Goal: Information Seeking & Learning: Learn about a topic

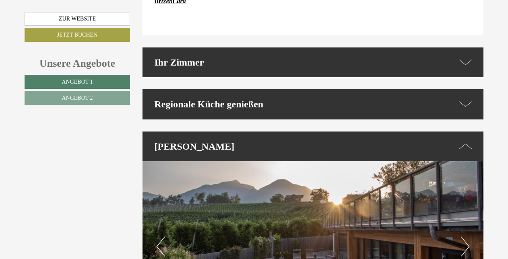
scroll to position [1930, 0]
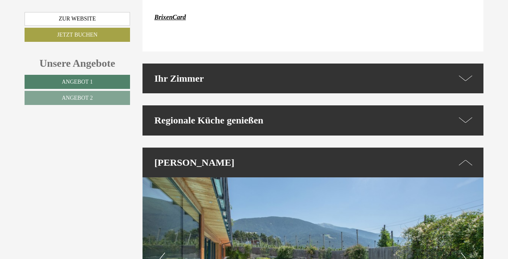
click at [469, 73] on icon at bounding box center [466, 79] width 14 height 12
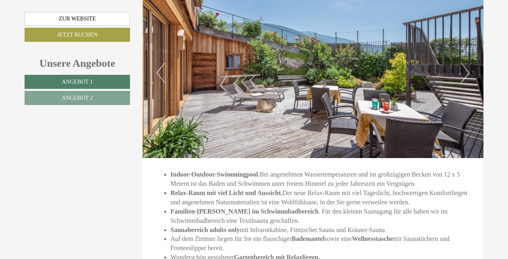
scroll to position [2198, 0]
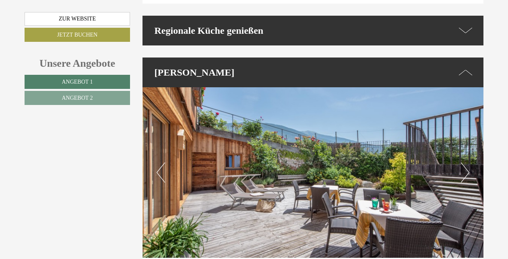
click at [465, 163] on button "Next" at bounding box center [465, 173] width 8 height 20
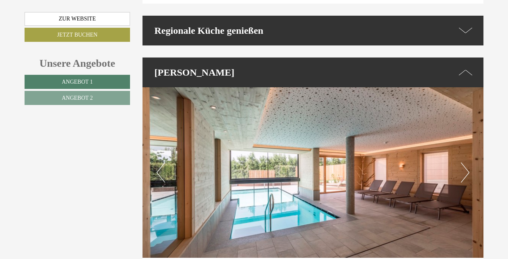
click at [465, 163] on button "Next" at bounding box center [465, 173] width 8 height 20
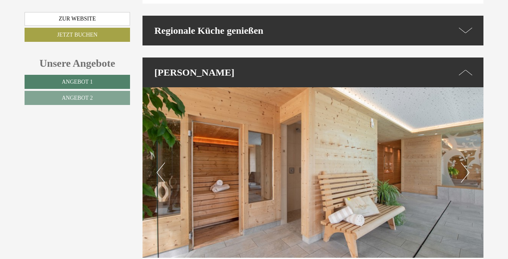
click at [465, 163] on button "Next" at bounding box center [465, 173] width 8 height 20
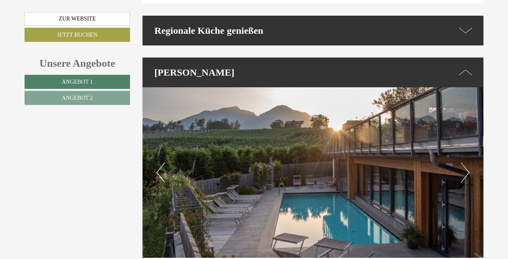
click at [465, 163] on button "Next" at bounding box center [465, 173] width 8 height 20
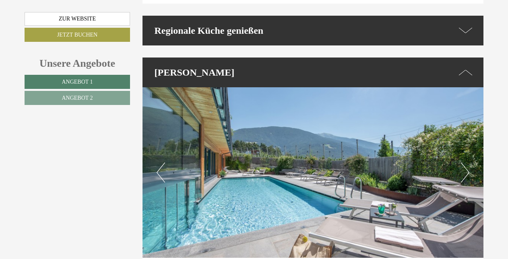
click at [465, 163] on button "Next" at bounding box center [465, 173] width 8 height 20
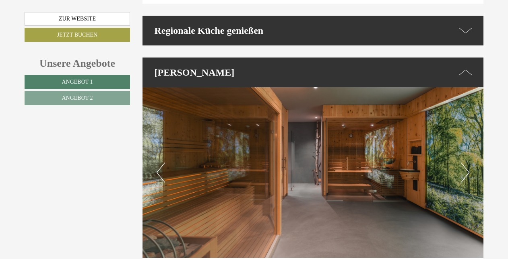
click at [465, 163] on button "Next" at bounding box center [465, 173] width 8 height 20
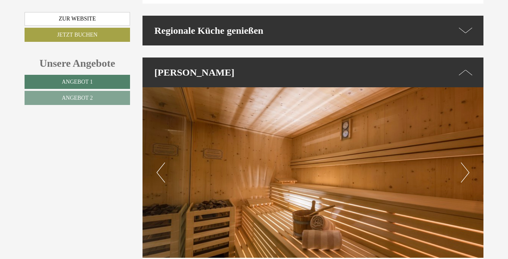
click at [465, 163] on button "Next" at bounding box center [465, 173] width 8 height 20
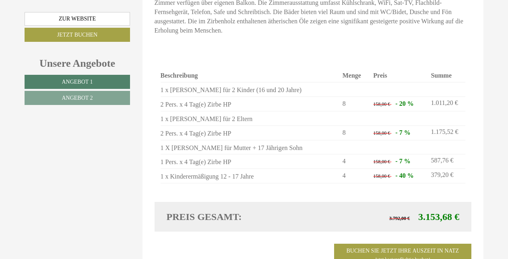
scroll to position [1505, 0]
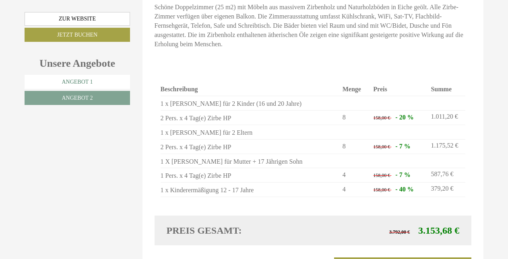
click at [106, 80] on link "Angebot 1" at bounding box center [78, 82] width 106 height 14
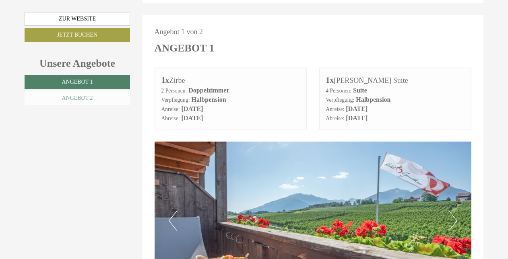
click at [102, 95] on link "Angebot 2" at bounding box center [78, 98] width 106 height 14
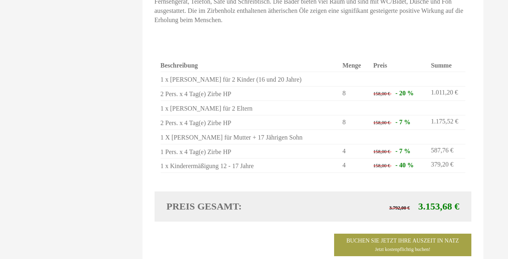
scroll to position [0, 0]
